Goal: Task Accomplishment & Management: Use online tool/utility

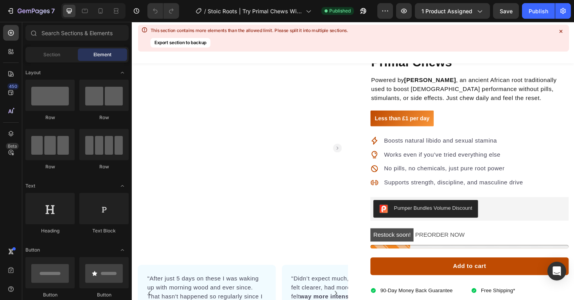
scroll to position [151, 0]
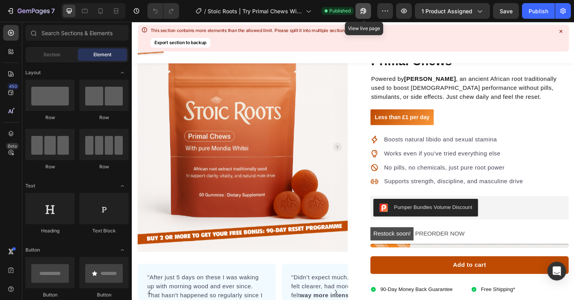
click at [365, 10] on icon "button" at bounding box center [364, 11] width 6 height 6
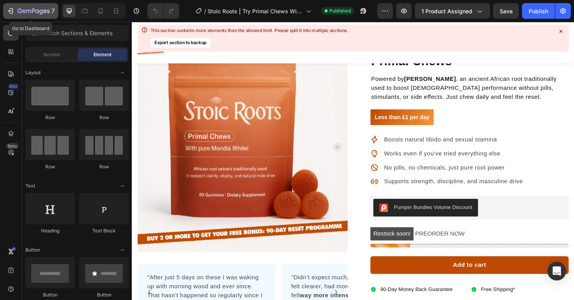
click at [43, 6] on button "7" at bounding box center [30, 11] width 55 height 16
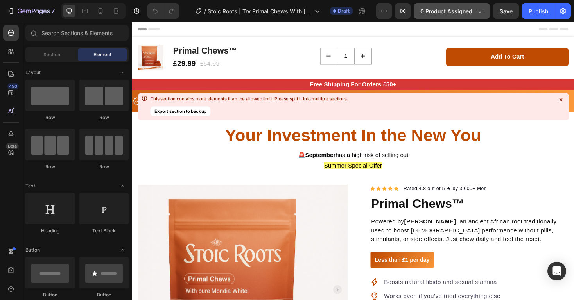
click at [430, 10] on span "0 product assigned" at bounding box center [447, 11] width 52 height 8
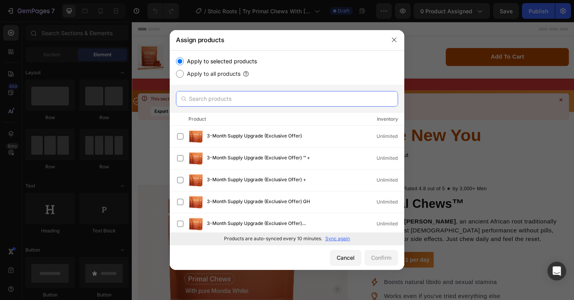
click at [329, 105] on input "text" at bounding box center [287, 99] width 222 height 16
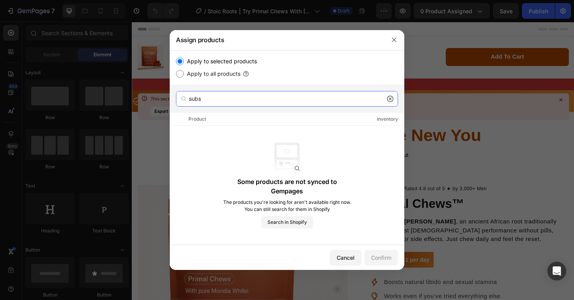
type input "subs"
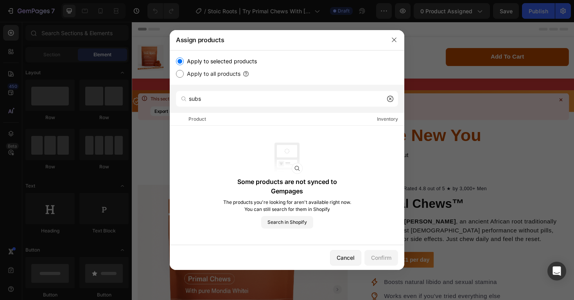
click at [389, 100] on icon at bounding box center [390, 99] width 6 height 6
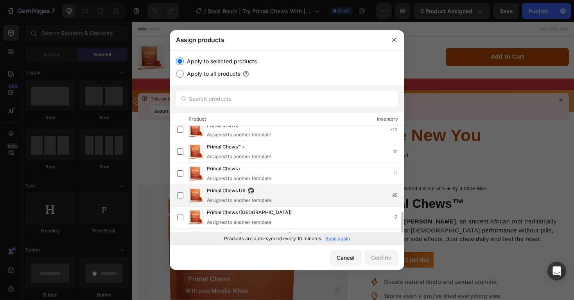
scroll to position [440, 0]
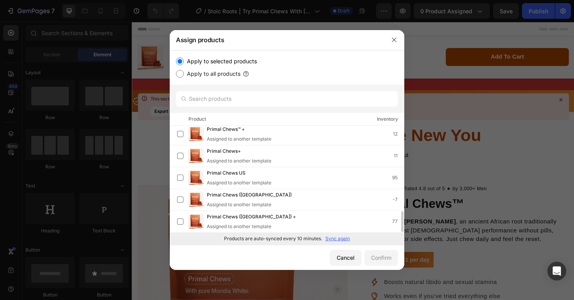
click at [332, 239] on p "Sync again" at bounding box center [337, 239] width 25 height 7
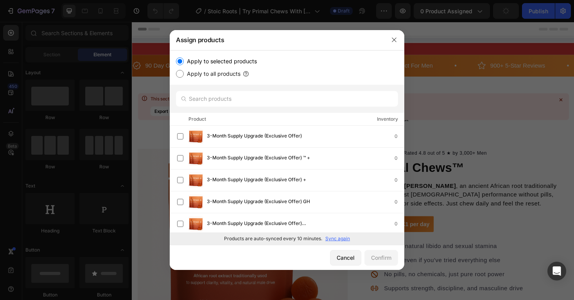
click at [332, 239] on p "Sync again" at bounding box center [337, 239] width 25 height 7
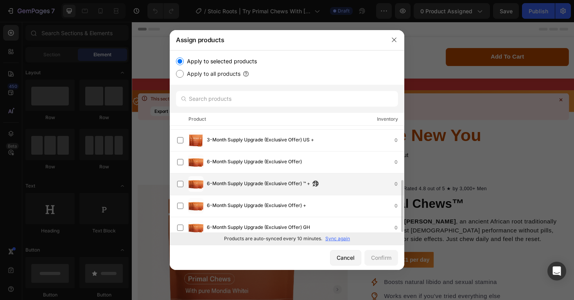
scroll to position [112, 0]
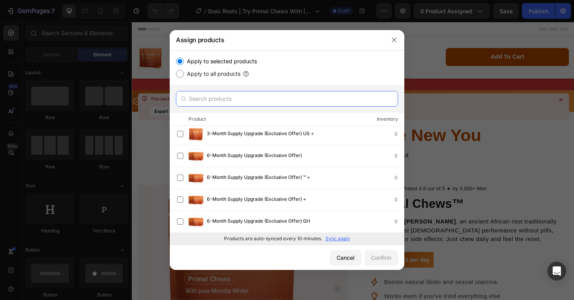
click at [328, 101] on input "text" at bounding box center [287, 99] width 222 height 16
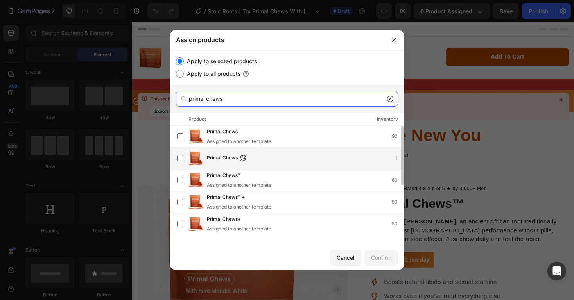
type input "primal chews"
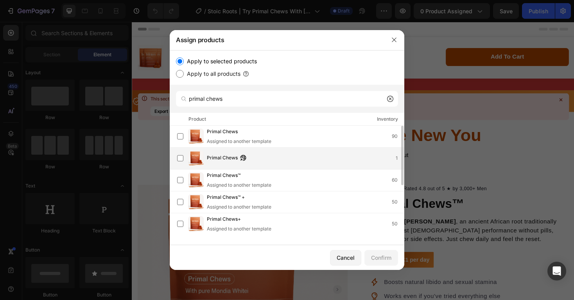
click at [334, 159] on div "Primal Chews 1" at bounding box center [305, 158] width 197 height 9
click at [381, 254] on div "Confirm" at bounding box center [381, 258] width 20 height 8
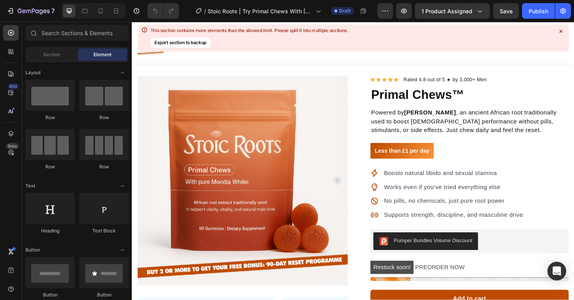
scroll to position [149, 0]
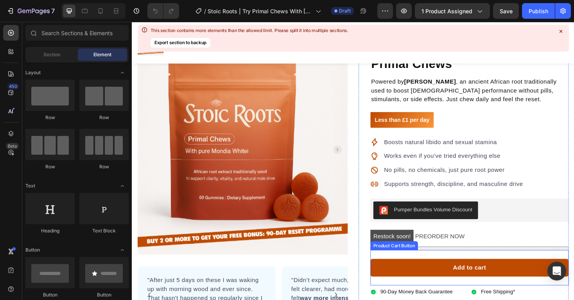
click at [397, 283] on button "Add to cart" at bounding box center [490, 283] width 210 height 19
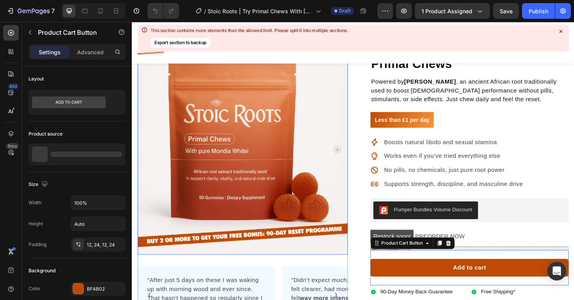
click at [307, 212] on img at bounding box center [249, 157] width 223 height 223
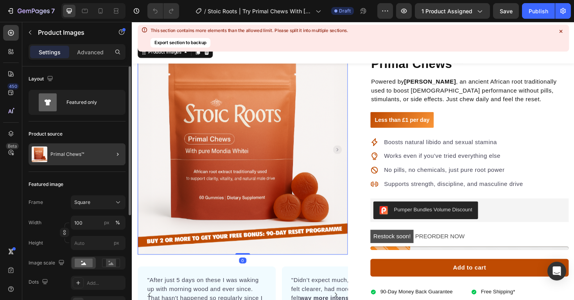
click at [111, 156] on div at bounding box center [115, 155] width 22 height 22
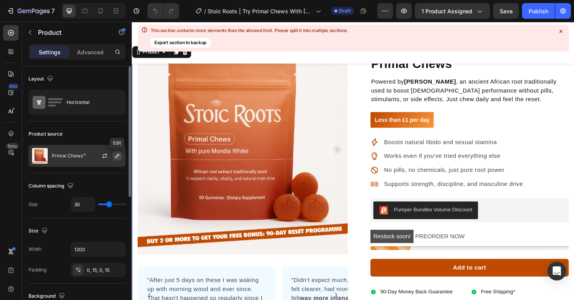
click at [115, 156] on icon "button" at bounding box center [117, 156] width 6 height 6
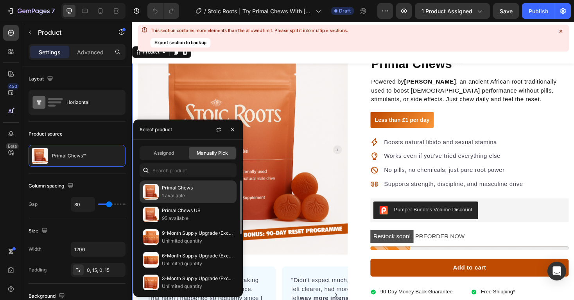
click at [180, 194] on p "1 available" at bounding box center [197, 196] width 71 height 8
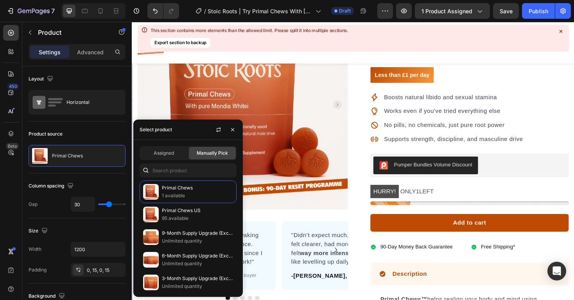
scroll to position [244, 0]
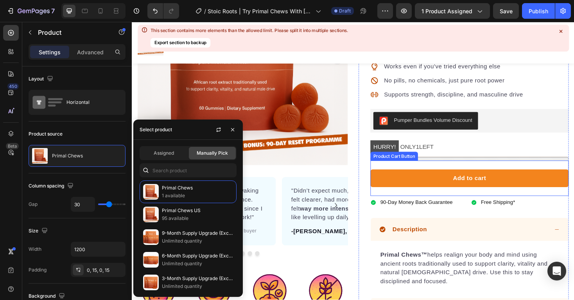
click at [394, 189] on button "Add to cart" at bounding box center [490, 188] width 210 height 19
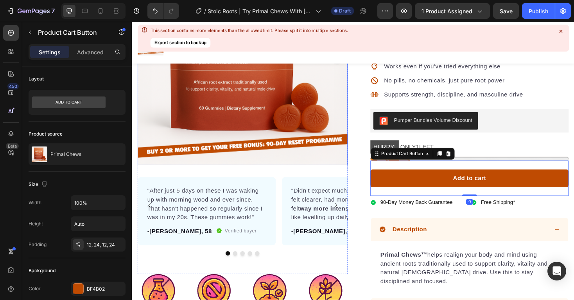
scroll to position [0, 0]
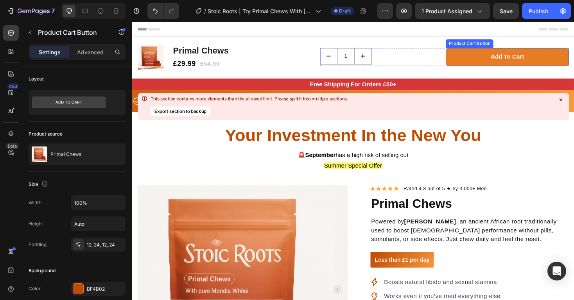
click at [476, 59] on button "Add to cart" at bounding box center [530, 59] width 131 height 19
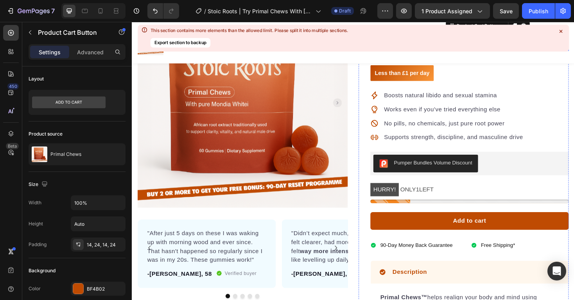
scroll to position [200, 0]
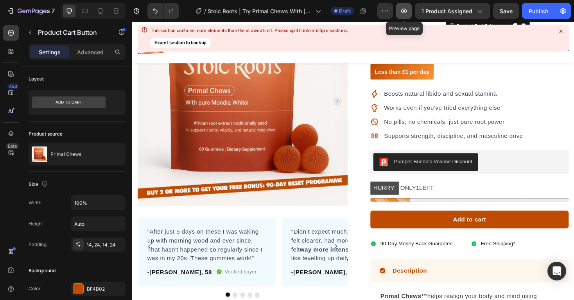
click at [399, 9] on button "button" at bounding box center [404, 11] width 16 height 16
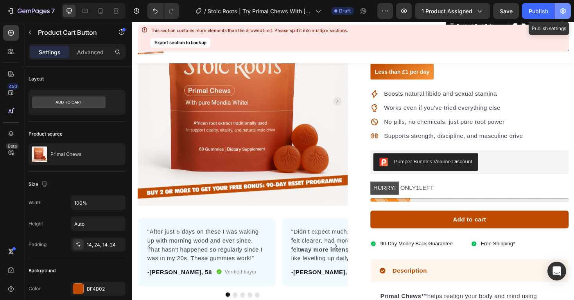
click at [566, 13] on icon "button" at bounding box center [563, 11] width 8 height 8
click at [561, 13] on icon "button" at bounding box center [563, 11] width 8 height 8
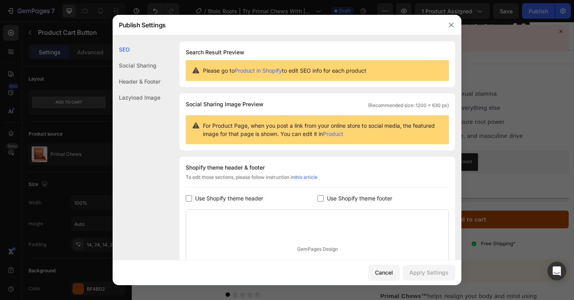
scroll to position [93, 0]
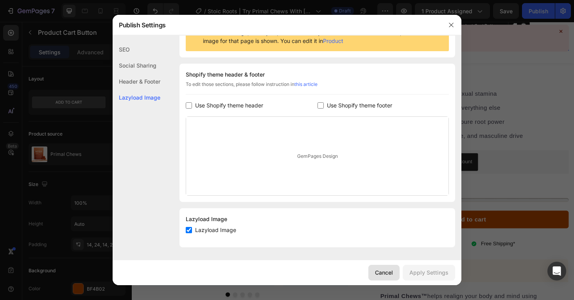
click at [383, 271] on div "Cancel" at bounding box center [384, 273] width 18 height 8
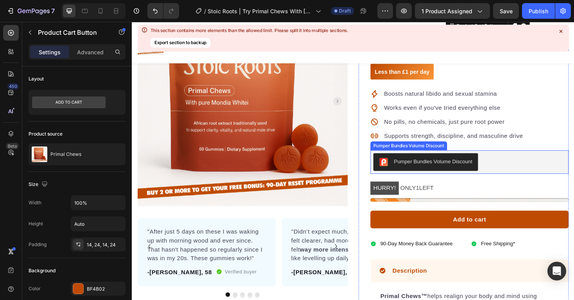
click at [511, 171] on div "Pumper Bundles Volume Discount" at bounding box center [490, 171] width 204 height 19
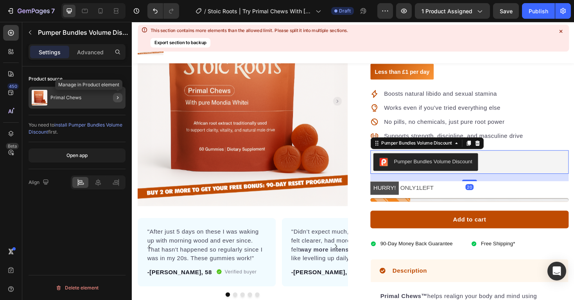
click at [117, 96] on icon "button" at bounding box center [118, 98] width 6 height 6
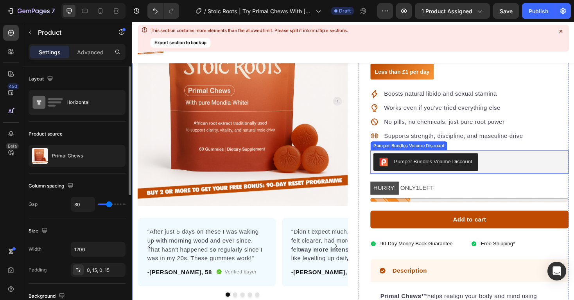
click at [544, 165] on div "Pumper Bundles Volume Discount" at bounding box center [490, 171] width 204 height 19
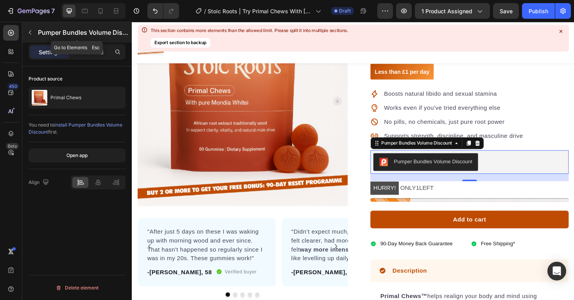
click at [32, 36] on button "button" at bounding box center [30, 32] width 13 height 13
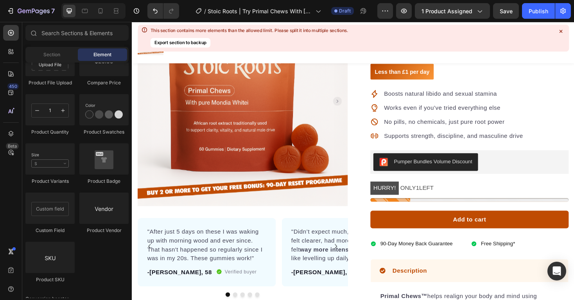
scroll to position [1057, 0]
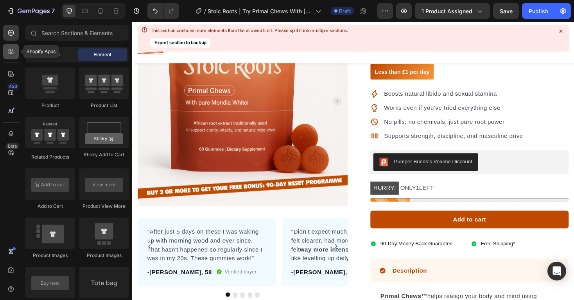
click at [11, 51] on icon at bounding box center [11, 52] width 8 height 8
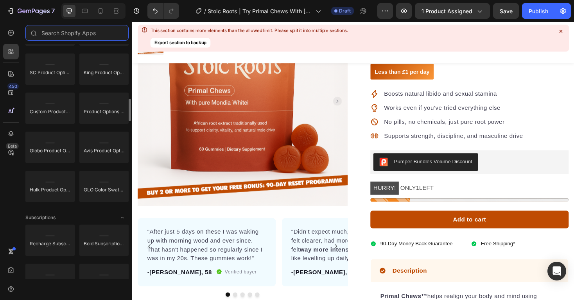
scroll to position [697, 0]
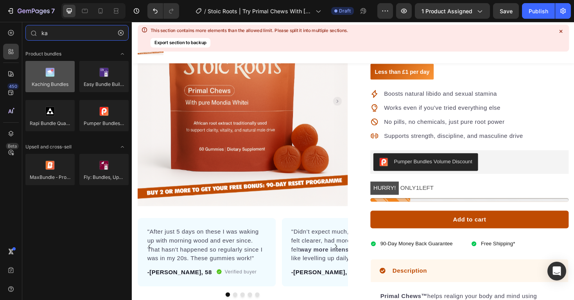
type input "ka"
click at [54, 72] on div at bounding box center [49, 76] width 49 height 31
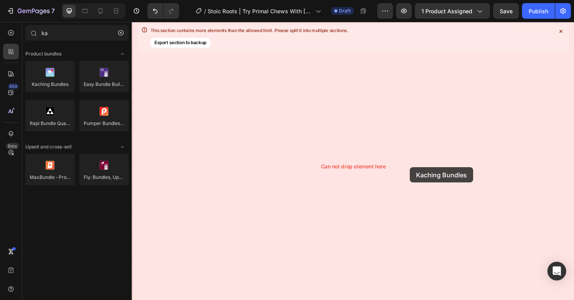
drag, startPoint x: 179, startPoint y: 96, endPoint x: 427, endPoint y: 176, distance: 260.2
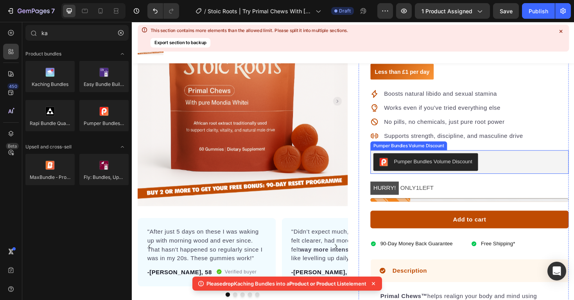
click at [509, 171] on div "Pumper Bundles Volume Discount" at bounding box center [490, 171] width 204 height 19
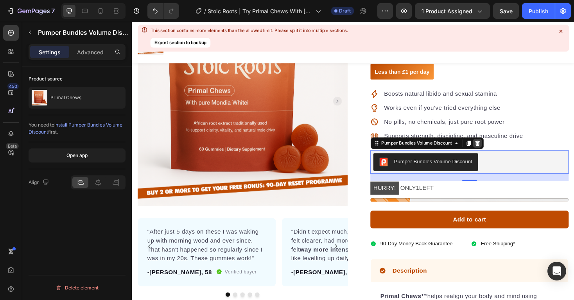
click at [502, 151] on icon at bounding box center [498, 151] width 6 height 6
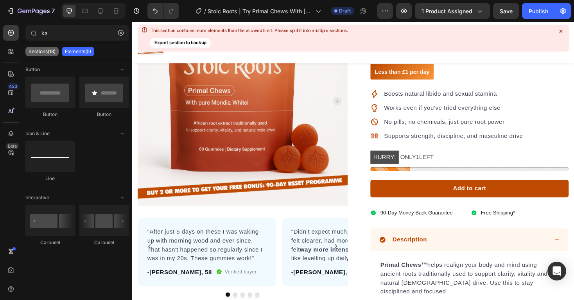
click at [44, 50] on p "Sections(18)" at bounding box center [42, 52] width 27 height 6
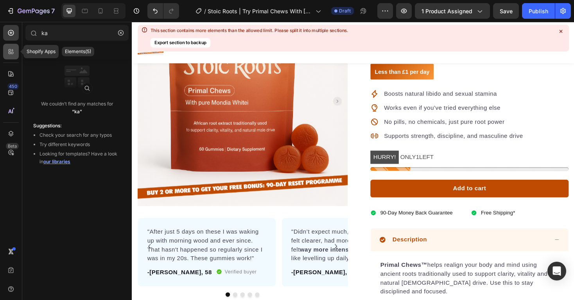
click at [11, 54] on icon at bounding box center [11, 52] width 8 height 8
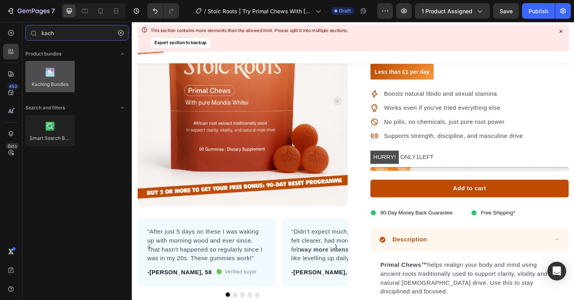
type input "kach"
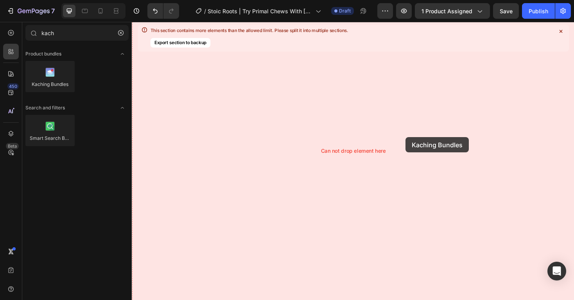
drag, startPoint x: 168, startPoint y: 95, endPoint x: 423, endPoint y: 156, distance: 261.9
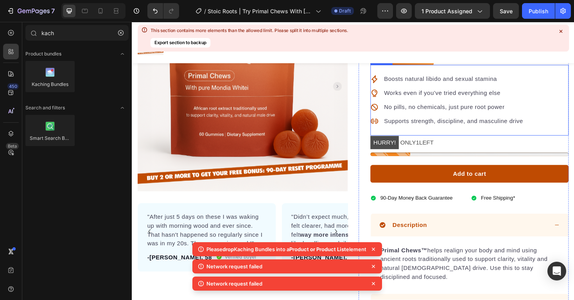
scroll to position [216, 0]
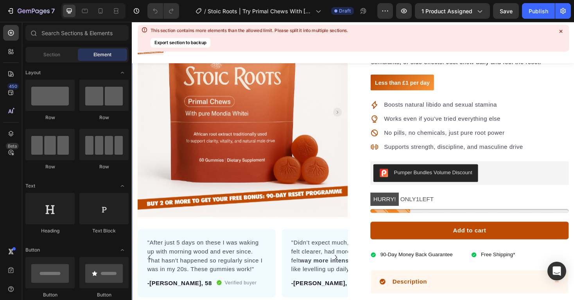
scroll to position [196, 0]
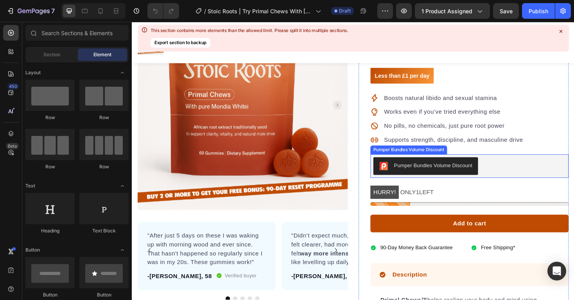
click at [522, 180] on div "Pumper Bundles Volume Discount" at bounding box center [490, 175] width 204 height 19
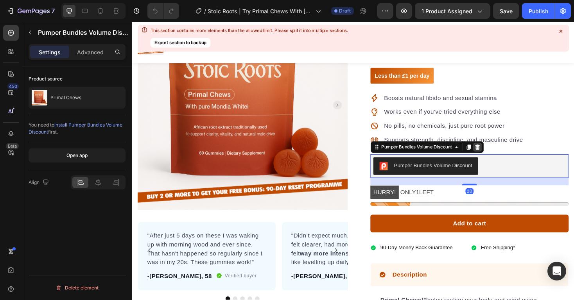
click at [500, 156] on icon at bounding box center [498, 154] width 5 height 5
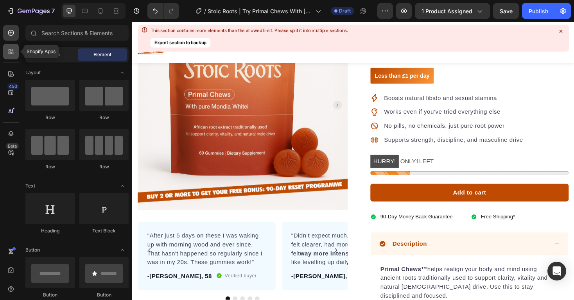
click at [13, 52] on icon at bounding box center [11, 52] width 8 height 8
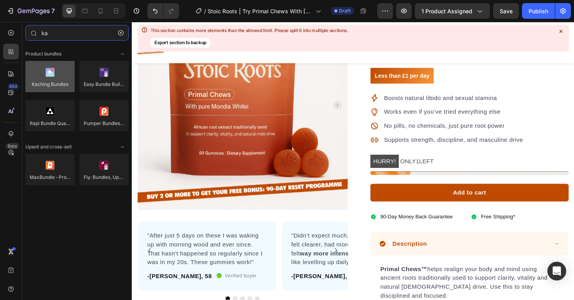
type input "ka"
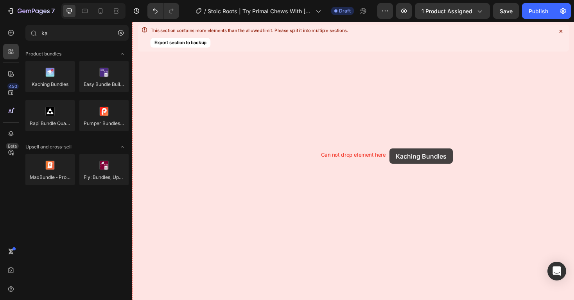
drag, startPoint x: 174, startPoint y: 99, endPoint x: 405, endPoint y: 156, distance: 237.8
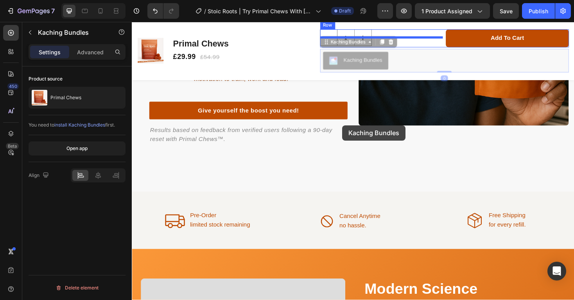
scroll to position [1163, 0]
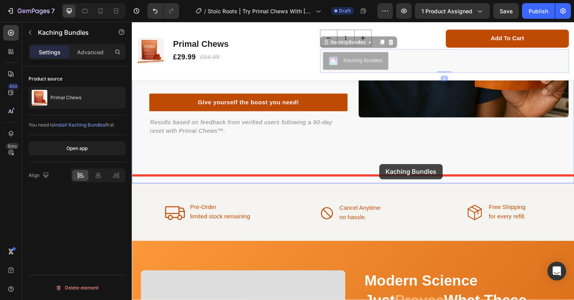
drag, startPoint x: 361, startPoint y: 44, endPoint x: 394, endPoint y: 165, distance: 125.8
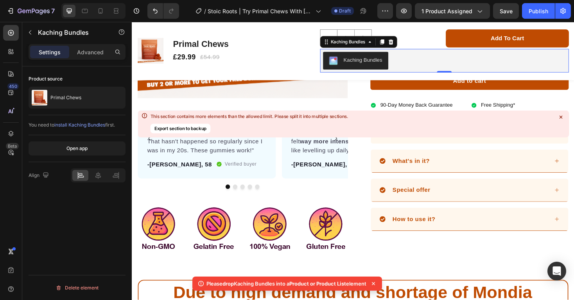
scroll to position [0, 0]
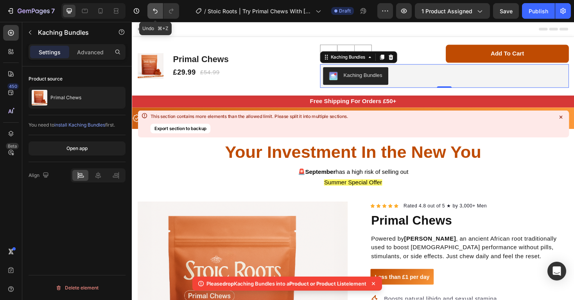
click at [156, 9] on icon "Undo/Redo" at bounding box center [155, 11] width 8 height 8
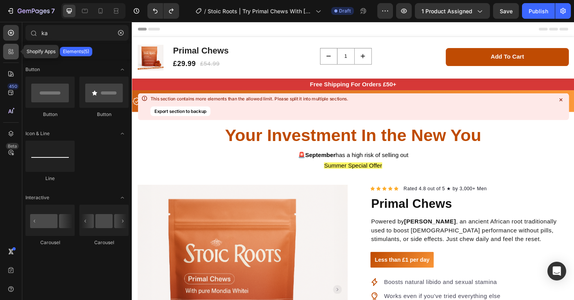
click at [12, 53] on icon at bounding box center [11, 52] width 8 height 8
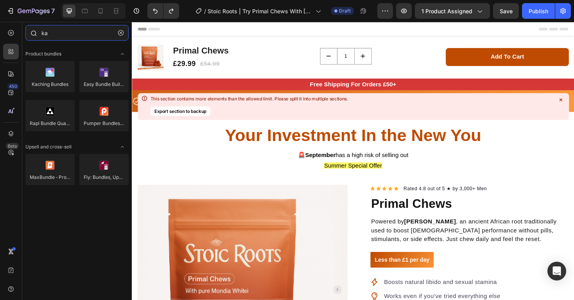
click at [87, 37] on input "ka" at bounding box center [76, 33] width 103 height 16
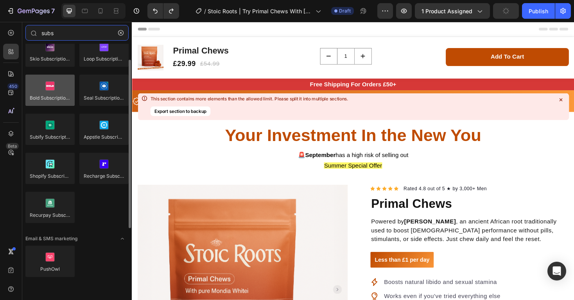
scroll to position [24, 0]
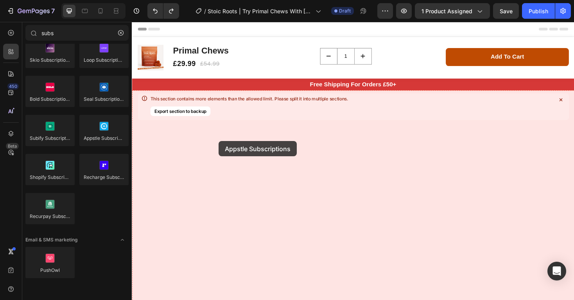
drag, startPoint x: 229, startPoint y: 152, endPoint x: 224, endPoint y: 149, distance: 6.0
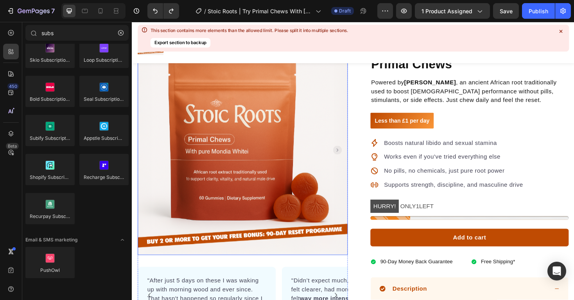
scroll to position [149, 0]
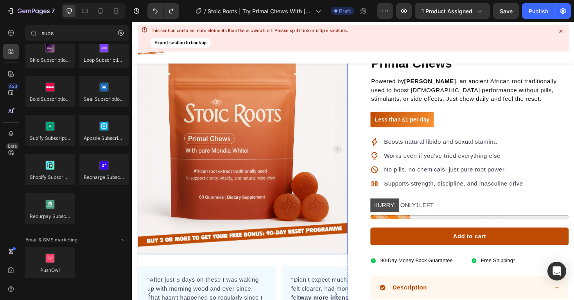
click at [337, 165] on img at bounding box center [249, 157] width 223 height 223
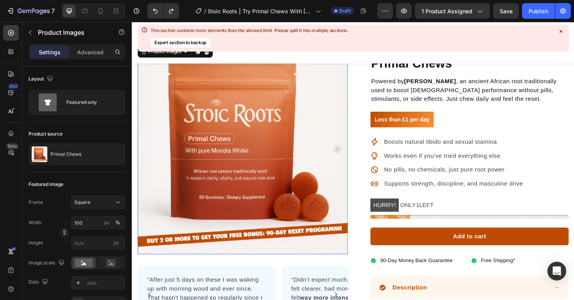
scroll to position [0, 0]
click at [374, 198] on div "Icon Icon Icon Icon Icon Icon List Hoz Rated 4.8 out of 5 ★ by 3,000+ Men Text …" at bounding box center [483, 255] width 223 height 419
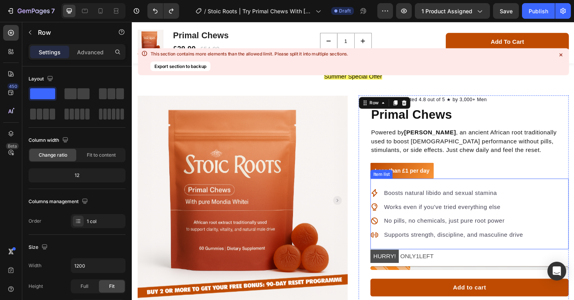
scroll to position [124, 0]
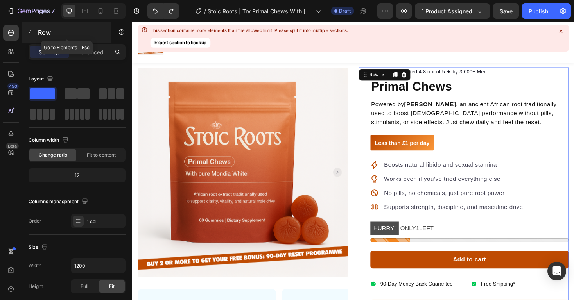
click at [30, 39] on div "Row" at bounding box center [66, 32] width 89 height 20
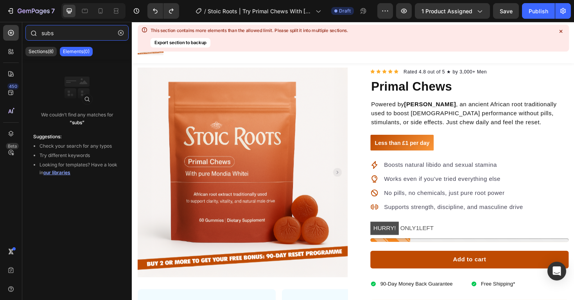
click at [59, 34] on input "subs" at bounding box center [76, 33] width 103 height 16
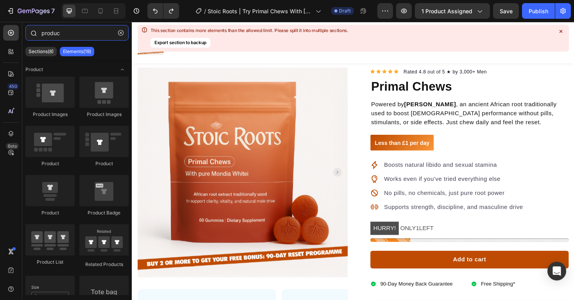
type input "product"
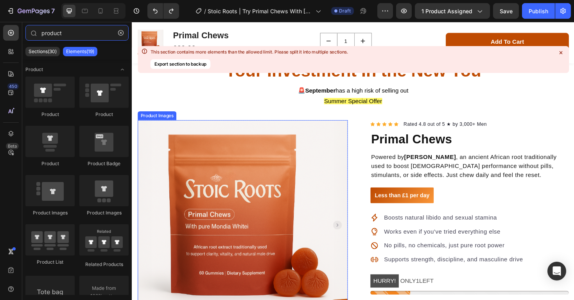
scroll to position [50, 0]
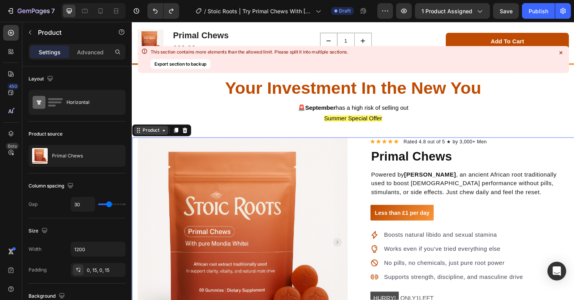
click at [151, 134] on div "Product" at bounding box center [152, 137] width 21 height 7
click at [152, 137] on div "Product" at bounding box center [152, 137] width 21 height 7
click at [7, 52] on icon at bounding box center [11, 52] width 8 height 8
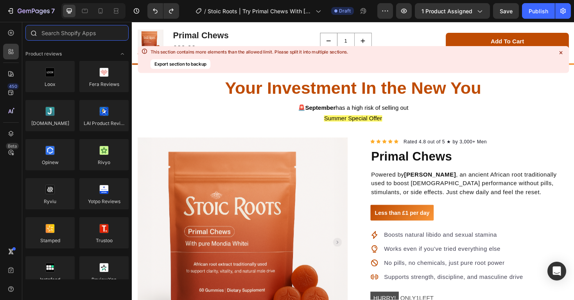
click at [74, 34] on input "text" at bounding box center [76, 33] width 103 height 16
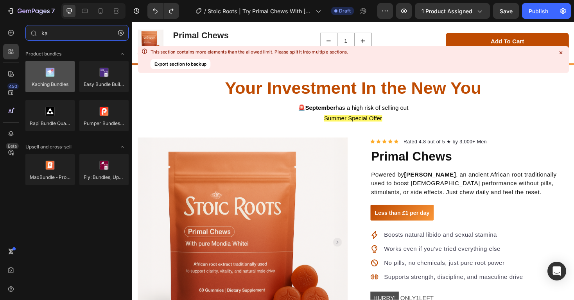
type input "ka"
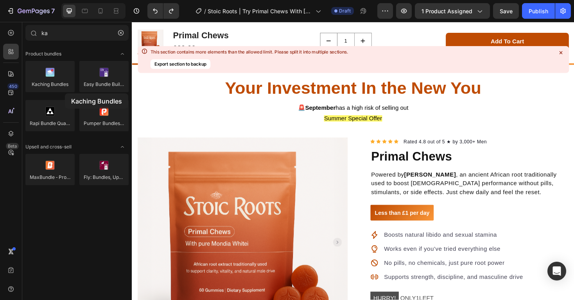
drag, startPoint x: 44, startPoint y: 81, endPoint x: 65, endPoint y: 93, distance: 24.2
click at [65, 93] on div "Kaching Bundles Easy Bundle Builder | SkaiLama Rapi Bundle Quantity Breaks Pump…" at bounding box center [76, 99] width 103 height 77
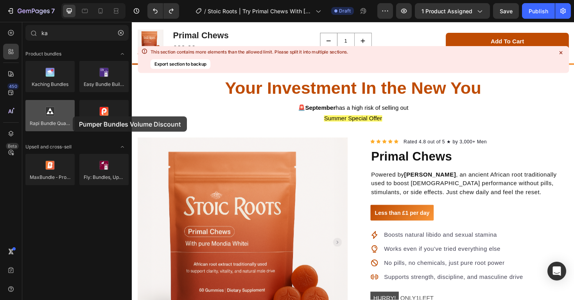
drag, startPoint x: 81, startPoint y: 110, endPoint x: 73, endPoint y: 117, distance: 10.3
click at [73, 117] on div "Kaching Bundles Easy Bundle Builder | SkaiLama Rapi Bundle Quantity Breaks Pump…" at bounding box center [76, 99] width 103 height 77
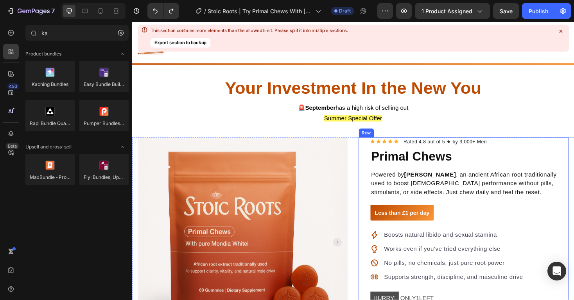
scroll to position [126, 0]
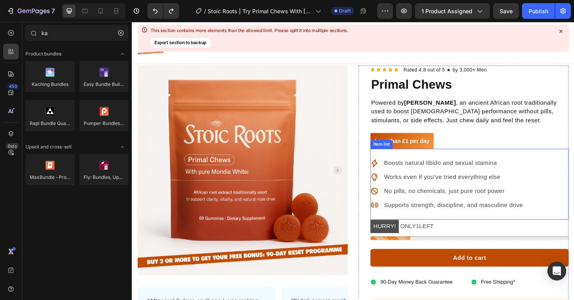
click at [441, 226] on div "Boosts natural libido and sexual stamina Works even if you’ve tried everything …" at bounding box center [490, 194] width 210 height 75
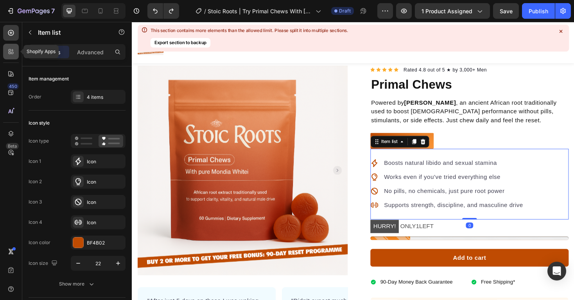
click at [11, 55] on icon at bounding box center [11, 52] width 8 height 8
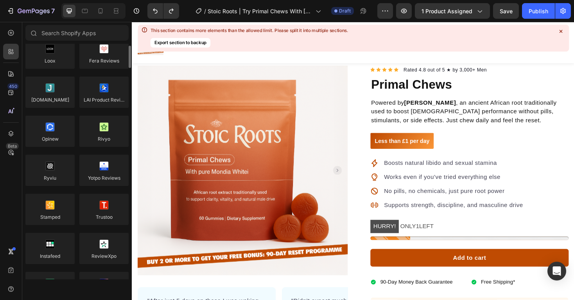
scroll to position [0, 0]
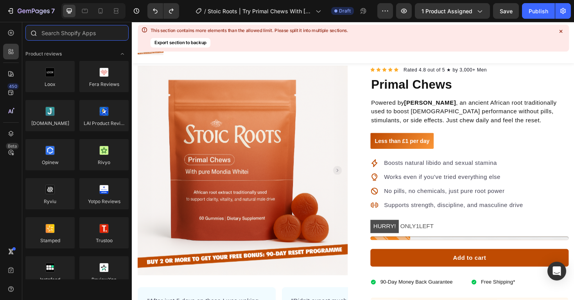
click at [74, 38] on input "text" at bounding box center [76, 33] width 103 height 16
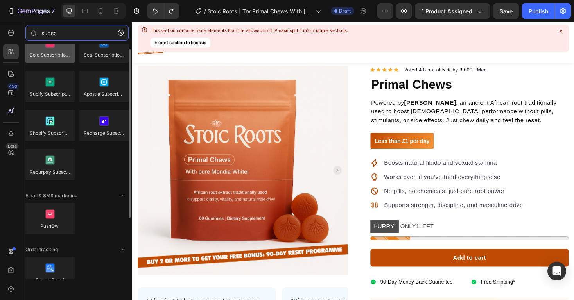
scroll to position [33, 0]
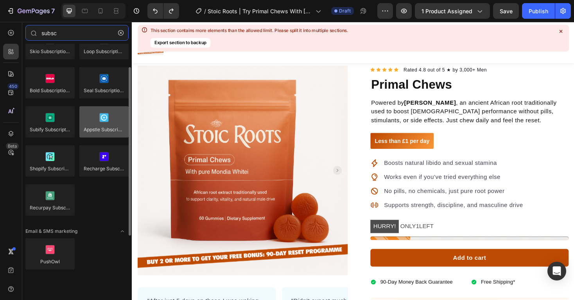
type input "subsc"
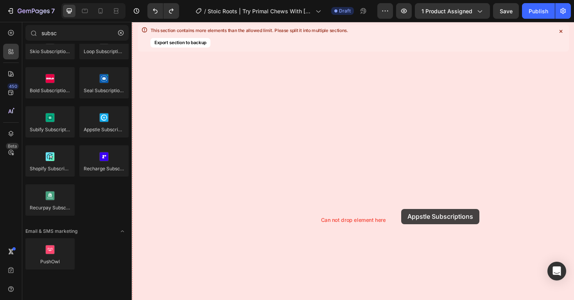
drag, startPoint x: 231, startPoint y: 146, endPoint x: 418, endPoint y: 221, distance: 200.9
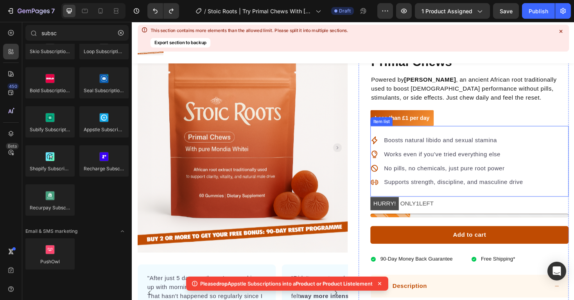
scroll to position [154, 0]
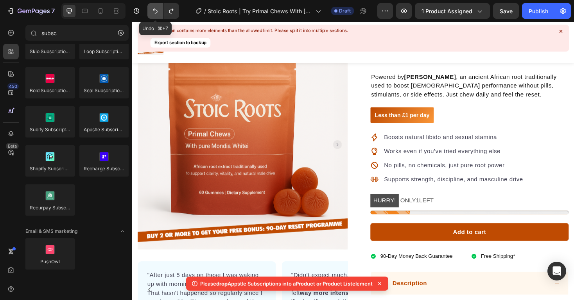
click at [154, 11] on icon "Undo/Redo" at bounding box center [155, 11] width 8 height 8
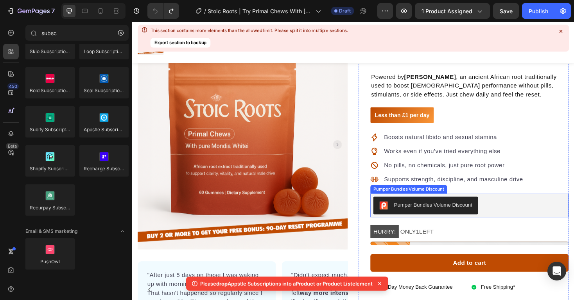
click at [515, 210] on div "Pumper Bundles Volume Discount" at bounding box center [490, 217] width 204 height 19
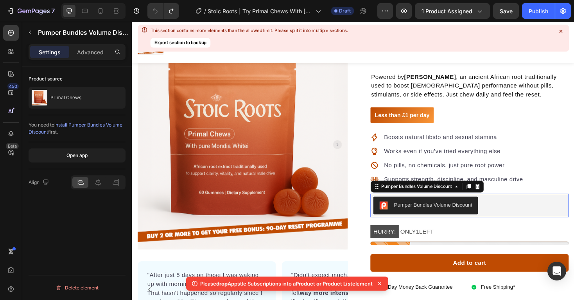
scroll to position [0, 0]
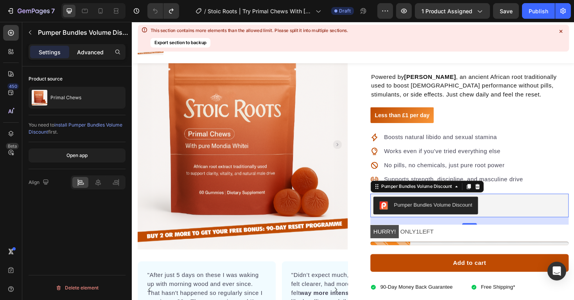
click at [94, 56] on p "Advanced" at bounding box center [90, 52] width 27 height 8
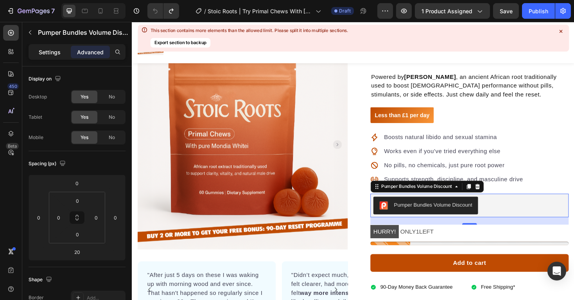
click at [57, 56] on p "Settings" at bounding box center [50, 52] width 22 height 8
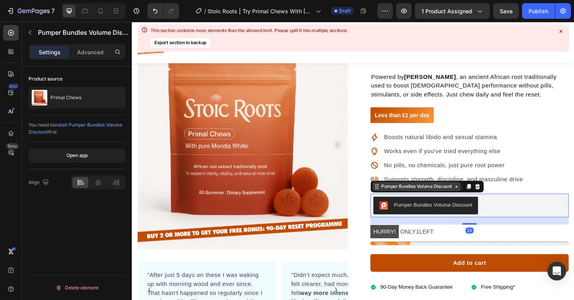
click at [471, 200] on div "Pumper Bundles Volume Discount" at bounding box center [434, 197] width 78 height 7
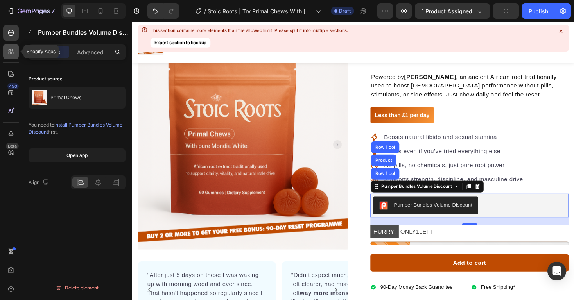
click at [10, 52] on icon at bounding box center [10, 53] width 2 height 2
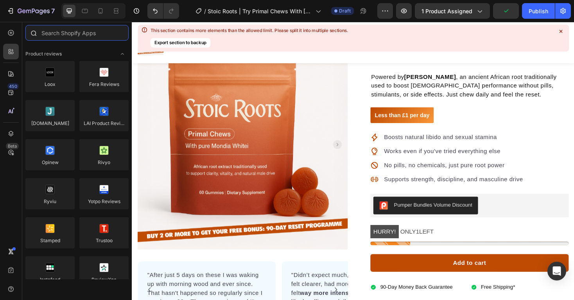
click at [74, 35] on input "text" at bounding box center [76, 33] width 103 height 16
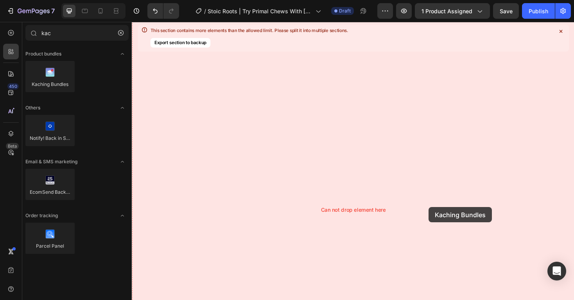
drag, startPoint x: 167, startPoint y: 96, endPoint x: 447, endPoint y: 219, distance: 305.7
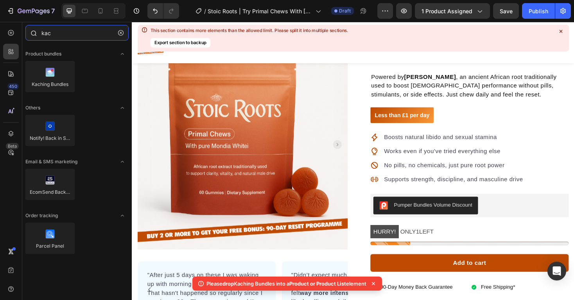
click at [70, 32] on input "kac" at bounding box center [76, 33] width 103 height 16
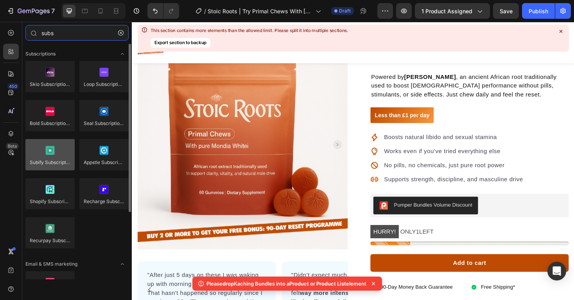
scroll to position [20, 0]
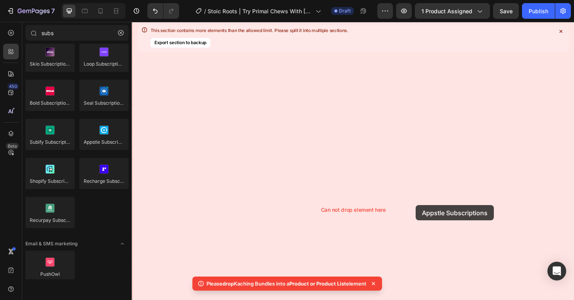
drag, startPoint x: 215, startPoint y: 159, endPoint x: 416, endPoint y: 213, distance: 208.1
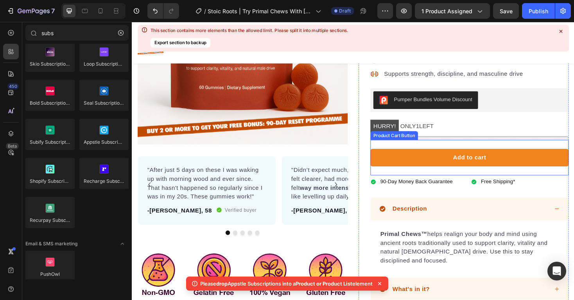
scroll to position [196, 0]
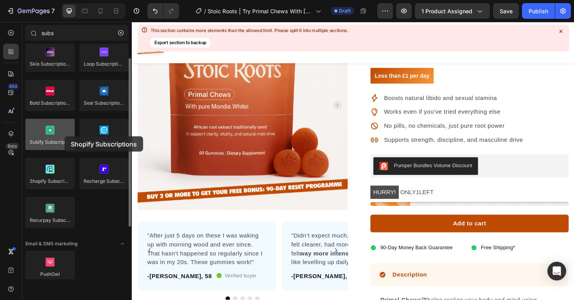
drag, startPoint x: 46, startPoint y: 171, endPoint x: 53, endPoint y: 141, distance: 31.0
click at [53, 140] on div "Skio Subscriptions (YC S20) Loop Subscriptions Bold Subscriptions Seal Subscrip…" at bounding box center [76, 138] width 103 height 195
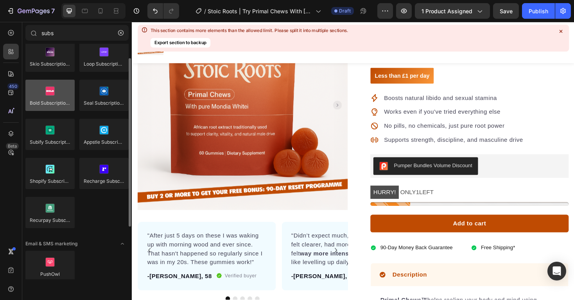
scroll to position [0, 0]
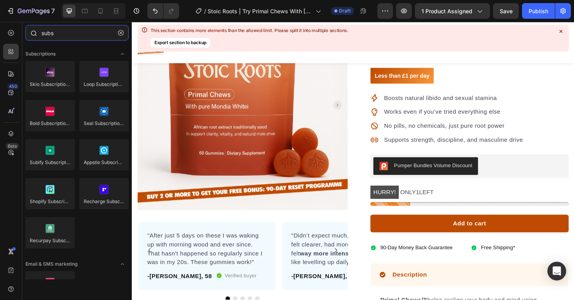
click at [91, 32] on input "subs" at bounding box center [76, 33] width 103 height 16
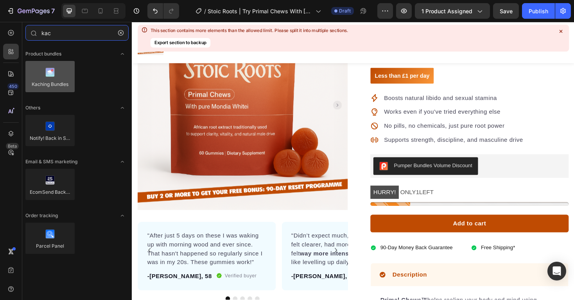
type input "kac"
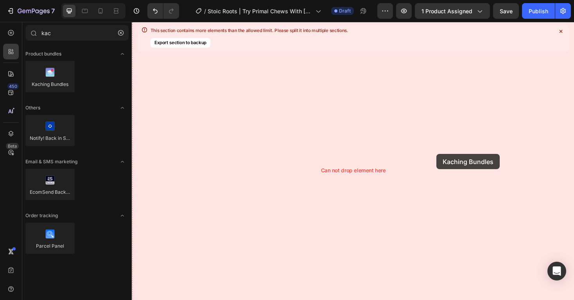
drag, startPoint x: 178, startPoint y: 89, endPoint x: 455, endPoint y: 162, distance: 286.6
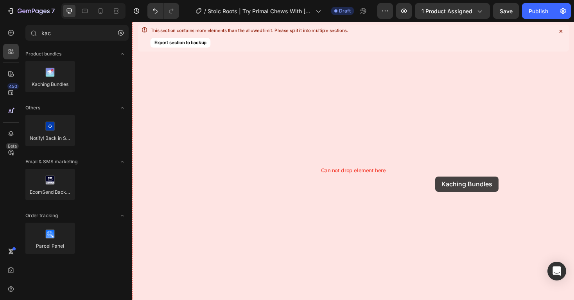
drag, startPoint x: 176, startPoint y: 99, endPoint x: 454, endPoint y: 185, distance: 291.3
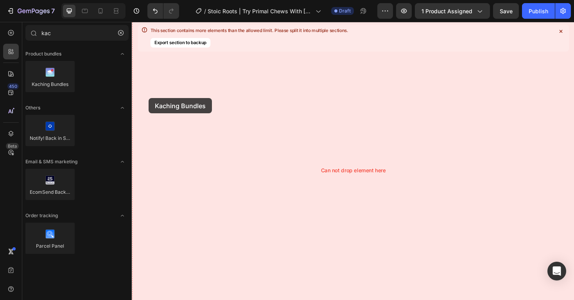
drag, startPoint x: 178, startPoint y: 99, endPoint x: 151, endPoint y: 103, distance: 26.9
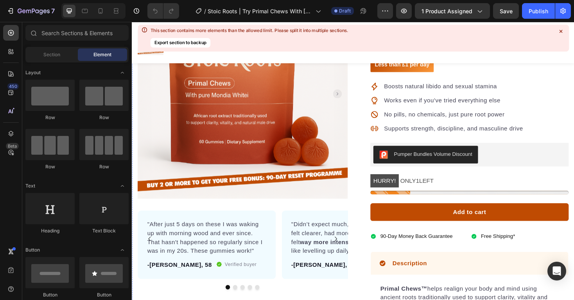
scroll to position [210, 0]
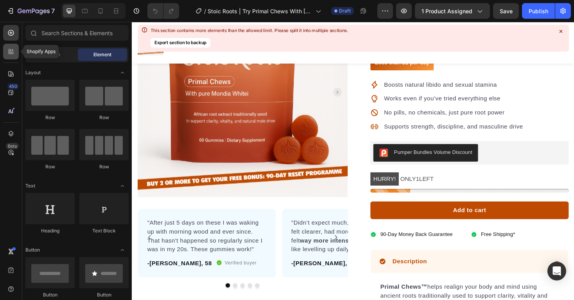
click at [8, 54] on icon at bounding box center [11, 52] width 8 height 8
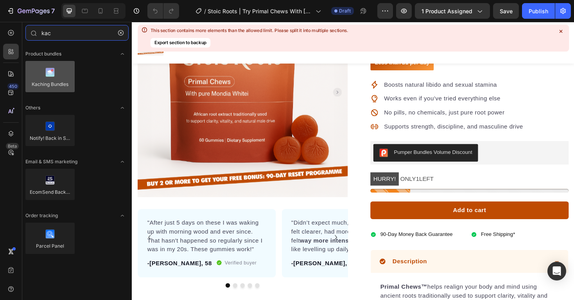
type input "kac"
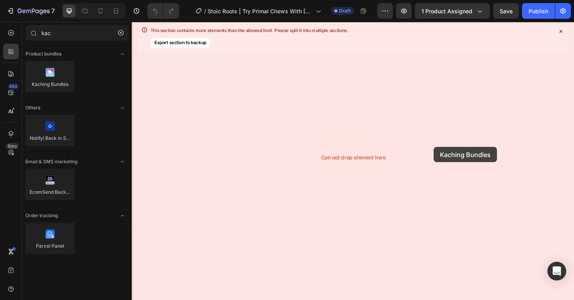
drag, startPoint x: 185, startPoint y: 99, endPoint x: 452, endPoint y: 155, distance: 272.7
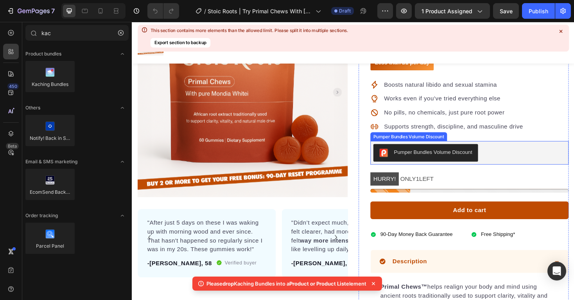
scroll to position [230, 0]
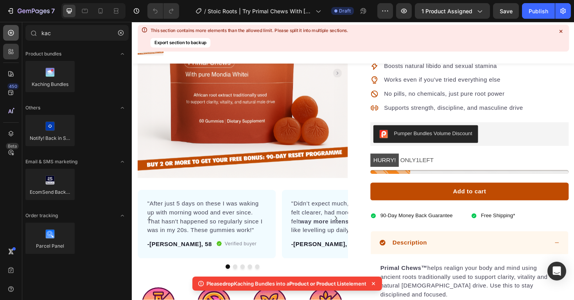
click at [13, 36] on icon at bounding box center [11, 33] width 8 height 8
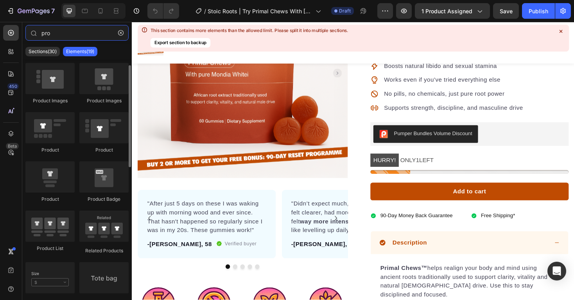
scroll to position [14, 0]
type input "pro"
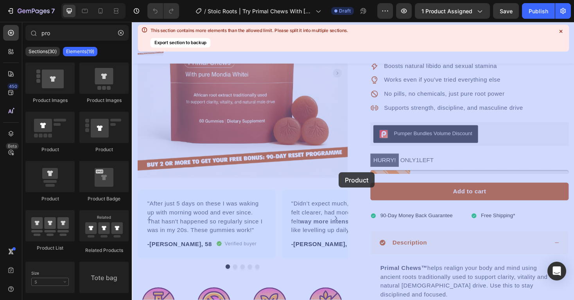
drag, startPoint x: 170, startPoint y: 161, endPoint x: 351, endPoint y: 182, distance: 182.3
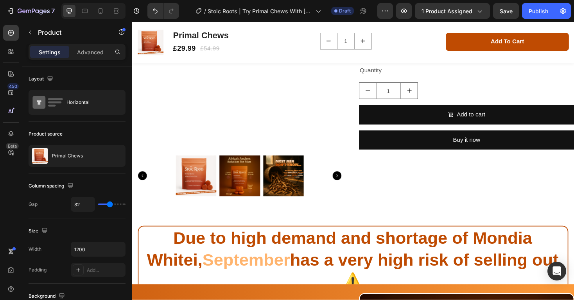
scroll to position [710, 0]
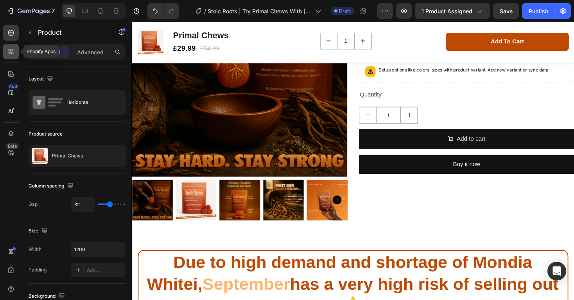
click at [9, 52] on icon at bounding box center [10, 53] width 2 height 2
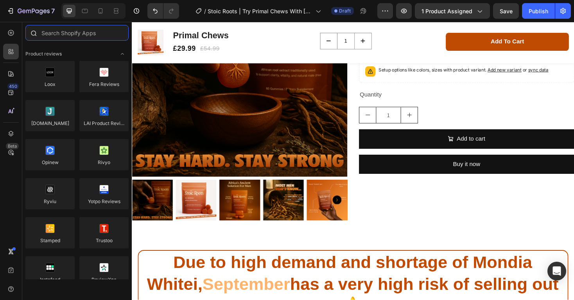
click at [79, 35] on input "text" at bounding box center [76, 33] width 103 height 16
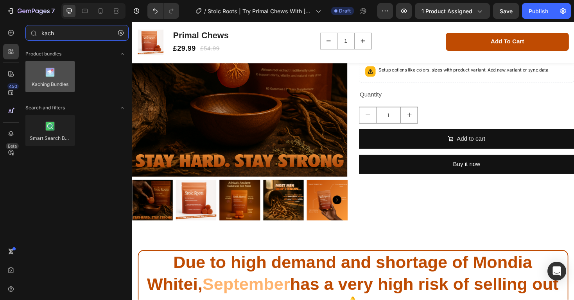
type input "kach"
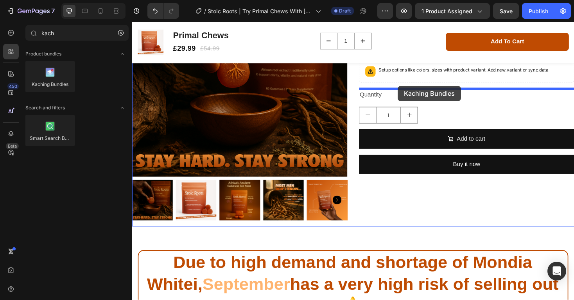
drag, startPoint x: 166, startPoint y: 95, endPoint x: 414, endPoint y: 90, distance: 248.1
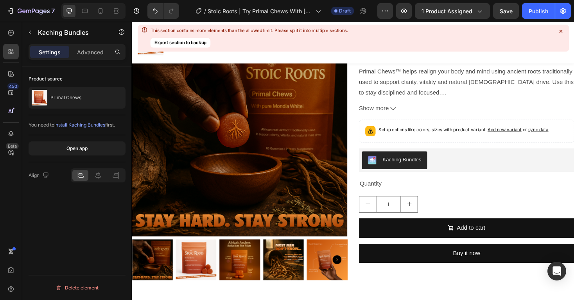
scroll to position [570, 0]
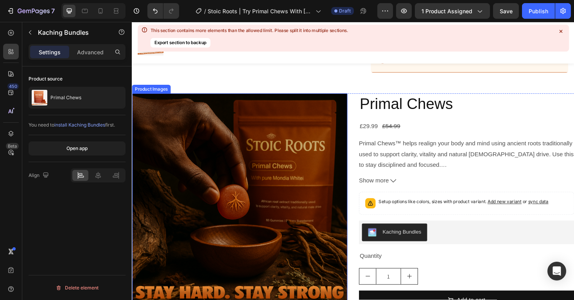
click at [302, 169] on div at bounding box center [246, 212] width 228 height 228
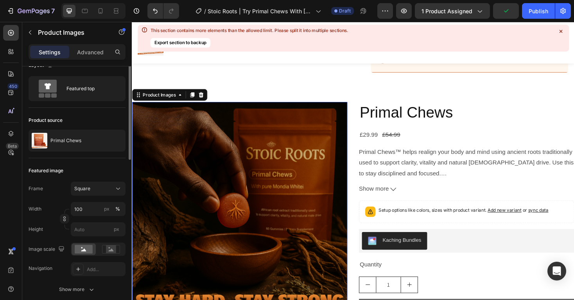
scroll to position [7, 0]
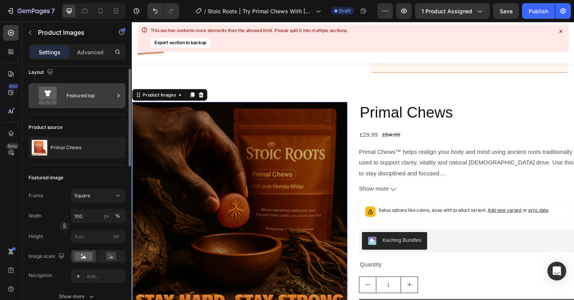
click at [107, 98] on div "Featured top" at bounding box center [91, 96] width 48 height 18
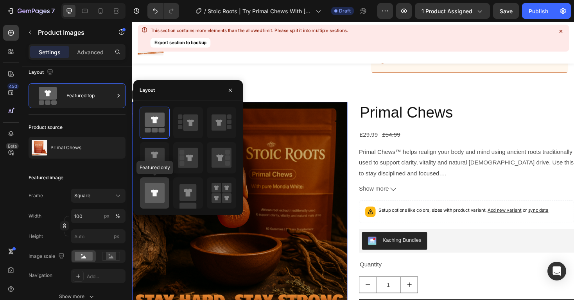
click at [163, 191] on icon at bounding box center [155, 193] width 20 height 20
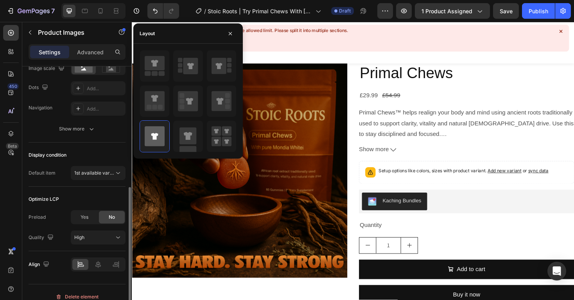
scroll to position [204, 0]
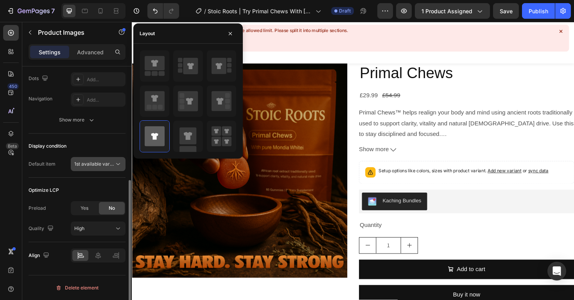
click at [112, 167] on span "1st available variant" at bounding box center [94, 164] width 40 height 7
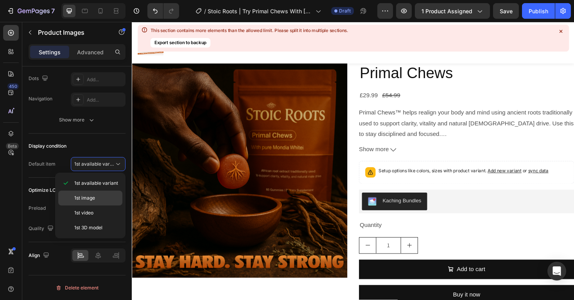
click at [100, 198] on p "1st image" at bounding box center [96, 198] width 45 height 7
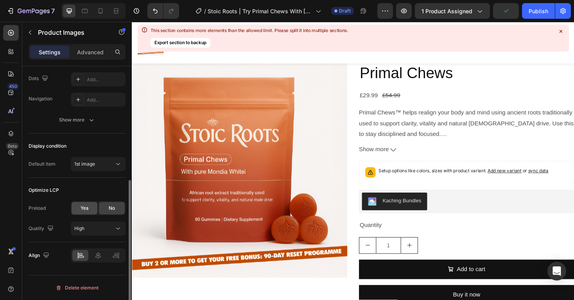
click at [89, 209] on div "Yes" at bounding box center [85, 208] width 26 height 13
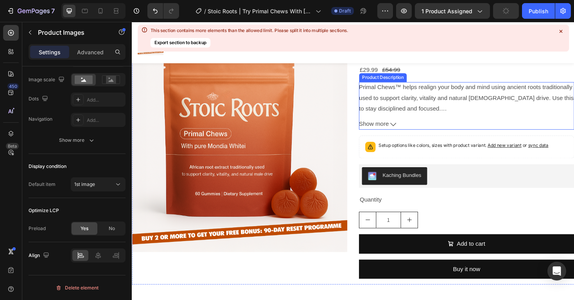
scroll to position [617, 0]
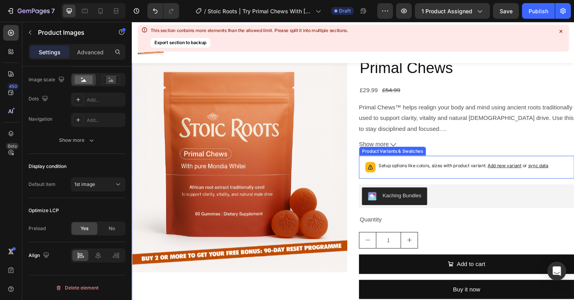
click at [464, 168] on div "Setup options like colors, sizes with product variant. Add new variant or sync …" at bounding box center [486, 176] width 221 height 17
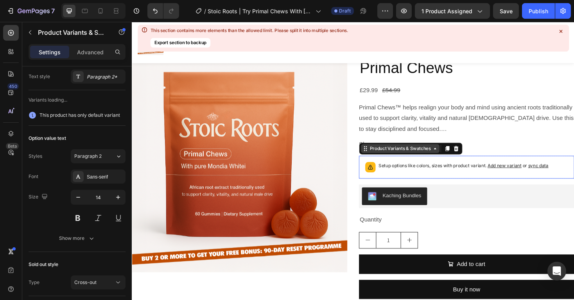
scroll to position [0, 0]
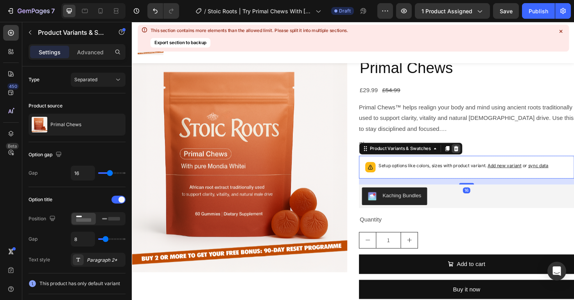
click at [474, 154] on icon at bounding box center [476, 157] width 6 height 6
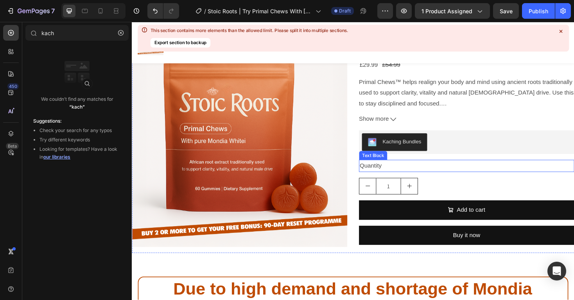
scroll to position [572, 0]
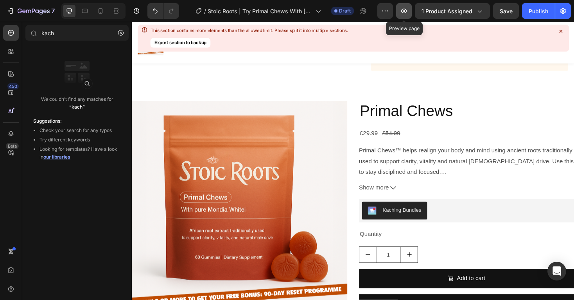
click at [407, 17] on button "button" at bounding box center [404, 11] width 16 height 16
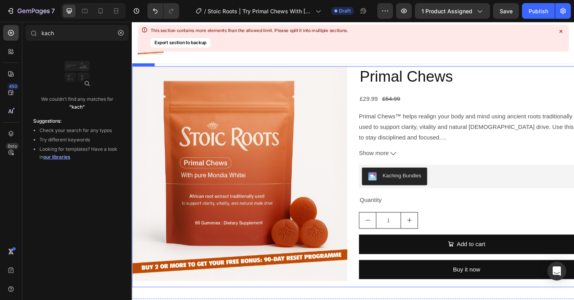
click at [483, 195] on div "Primal Chews Product Title £29.99 Product Price Product Price £54.99 Product Pr…" at bounding box center [487, 186] width 228 height 235
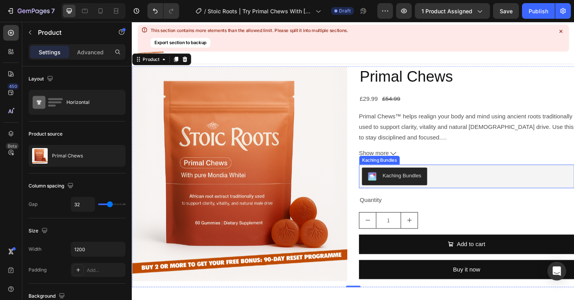
click at [476, 174] on div "Kaching Bundles" at bounding box center [487, 186] width 228 height 25
